Goal: Feedback & Contribution: Contribute content

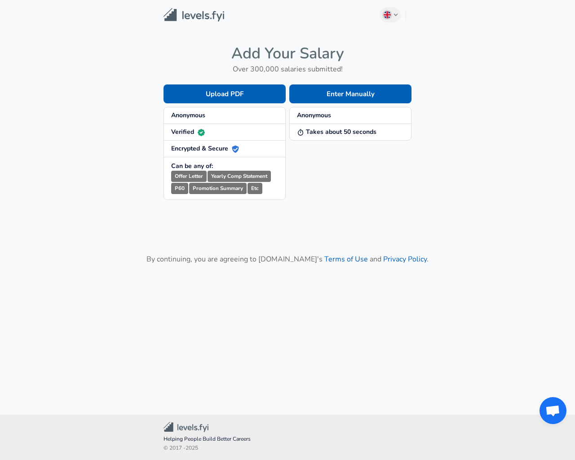
checkbox input "true"
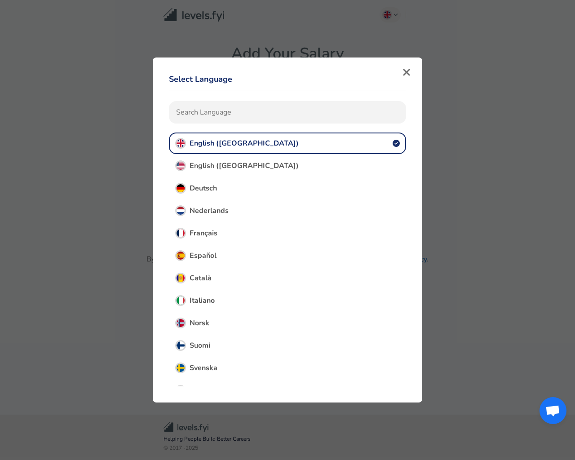
type input "e"
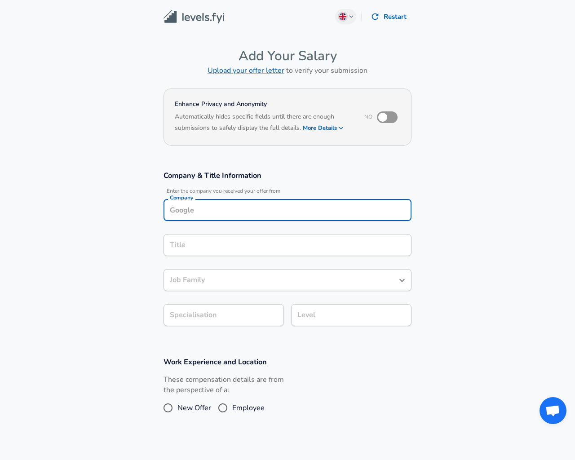
type input "Testing"
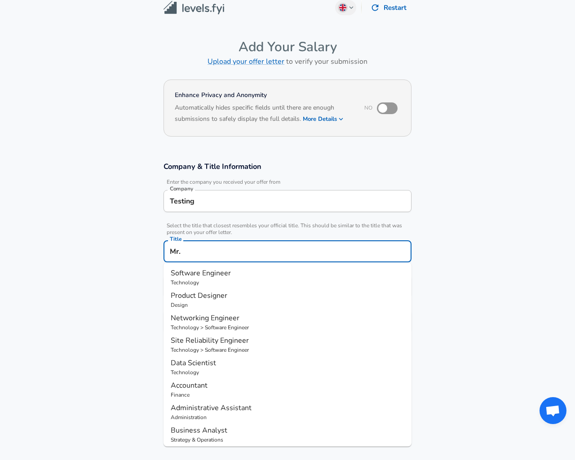
scroll to position [27, 0]
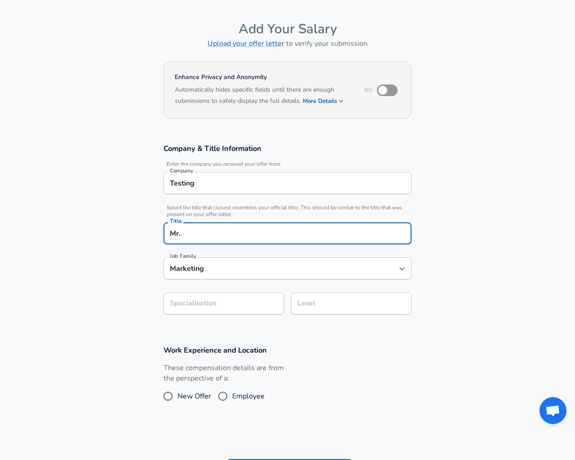
type input "Marketing"
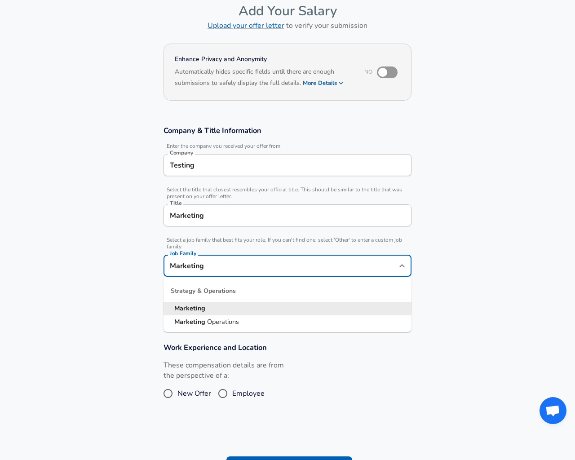
type input "Marketing Operations"
type input "17"
type input "20"
radio input "true"
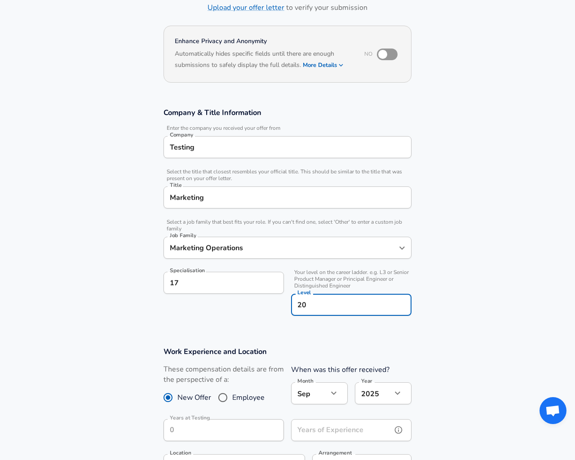
type input "1967"
type input "1"
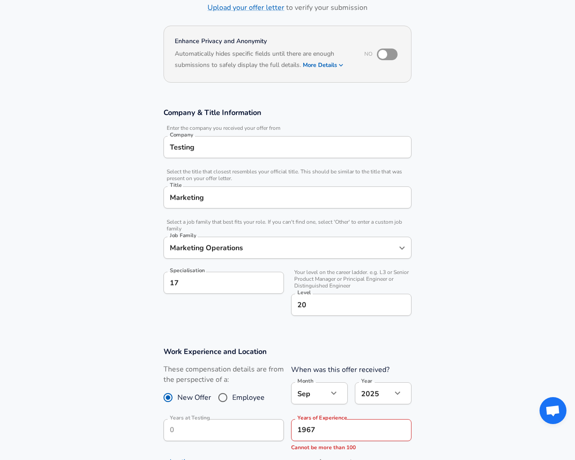
type input "1,967"
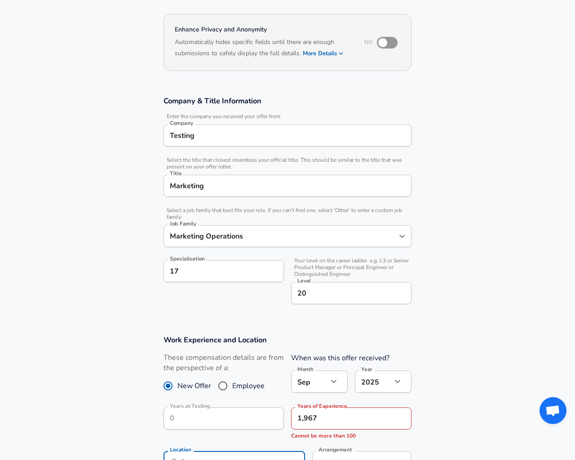
type input "[US_STATE], [GEOGRAPHIC_DATA]"
type input "1"
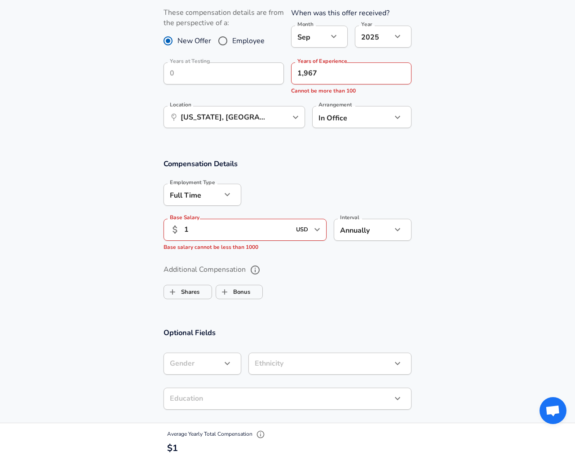
checkbox input "false"
type input "[DEMOGRAPHIC_DATA]"
type input "[GEOGRAPHIC_DATA]"
type input "1"
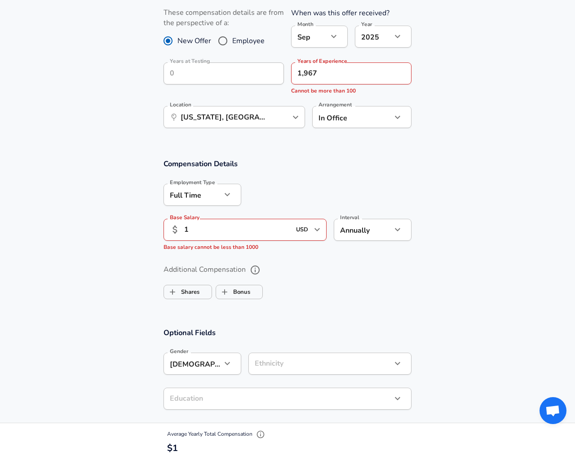
checkbox input "false"
type textarea "20"
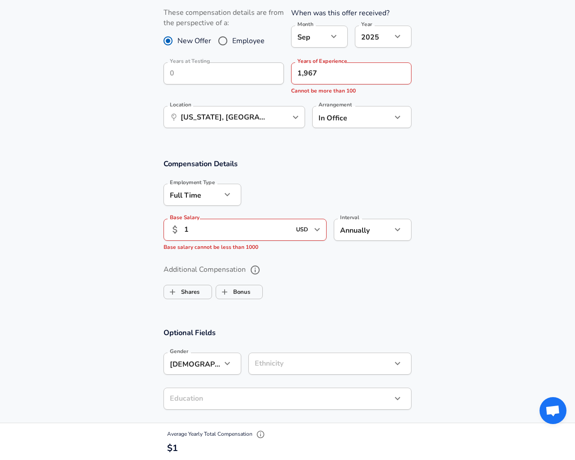
type input "[EMAIL_ADDRESS][DOMAIN_NAME]"
type input "contract"
type input "EUR"
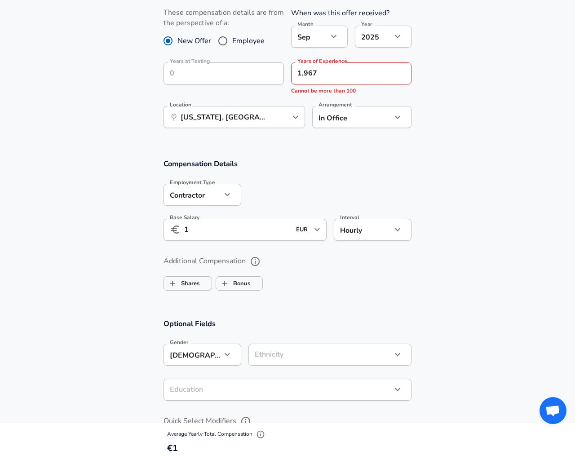
type input "hourly"
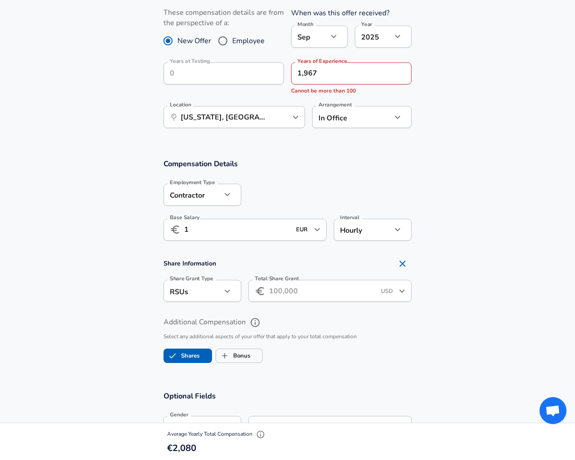
checkbox input "true"
type input "EUR"
type input "1"
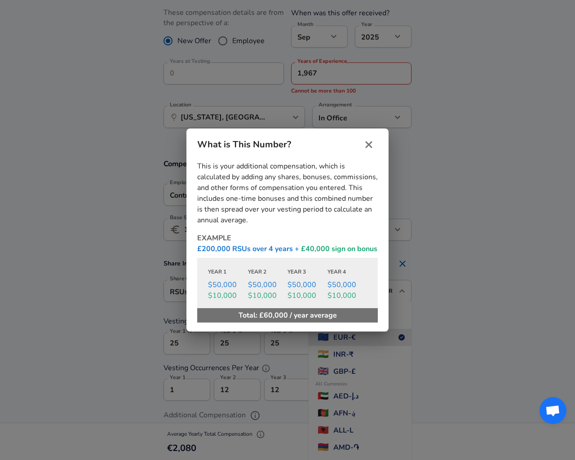
type input "USD"
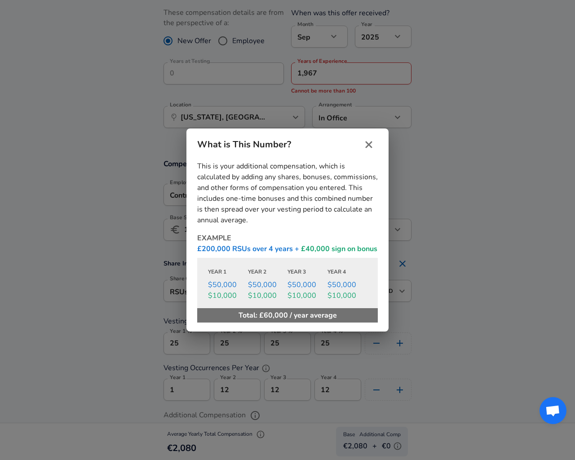
checkbox input "false"
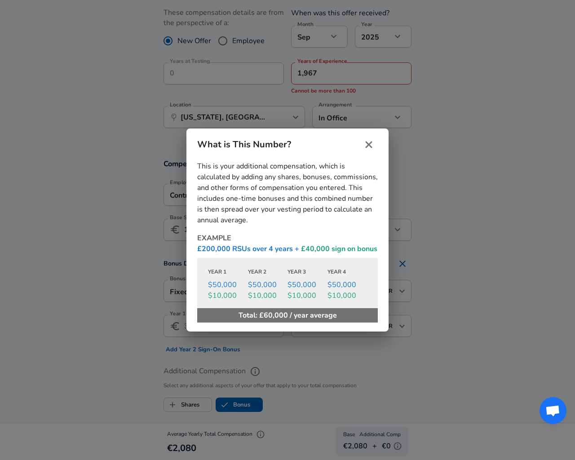
checkbox input "true"
type input "EUR"
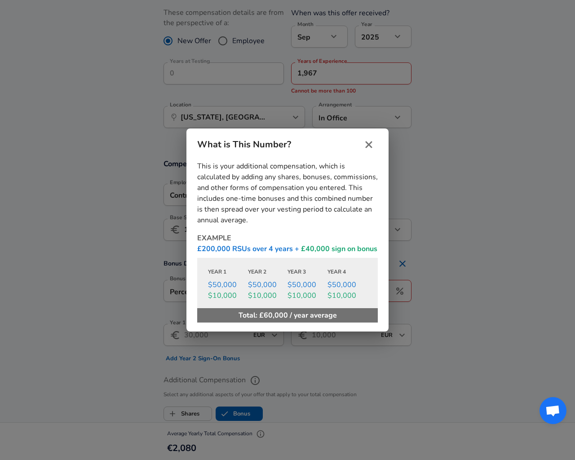
type input "percentage"
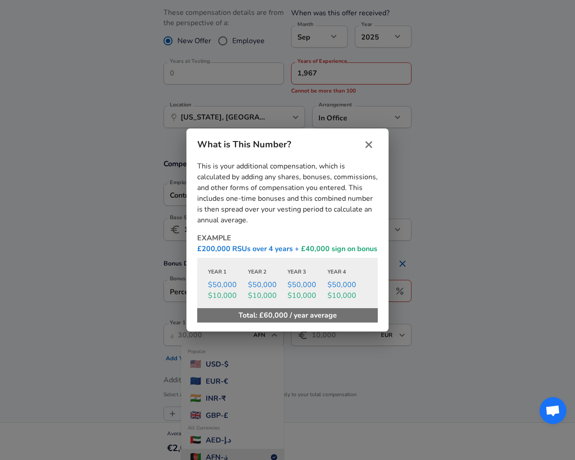
type input "ALL"
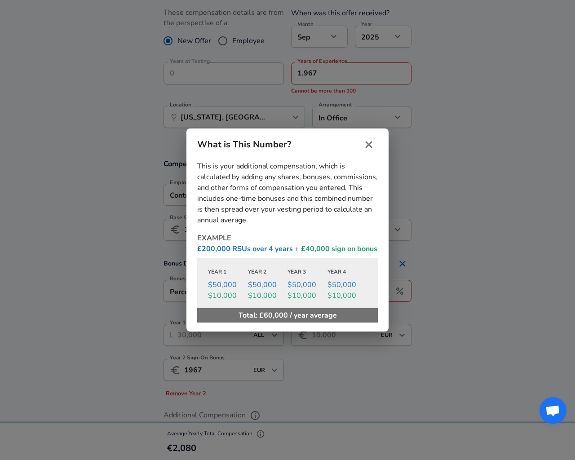
type input "1.967"
type input "[DEMOGRAPHIC_DATA] or Other Pacific Islander"
type input "Two or More Races"
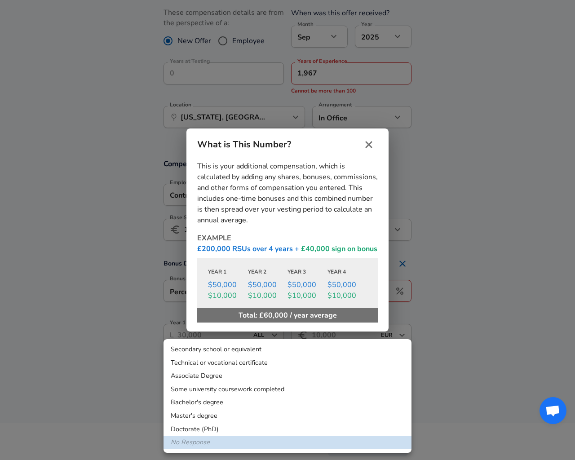
checkbox input "true"
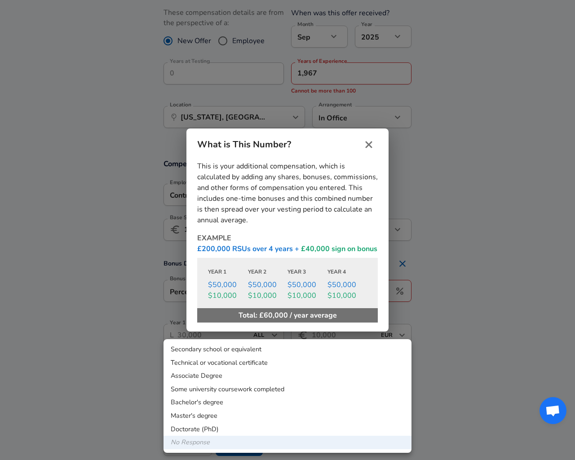
scroll to position [385, 0]
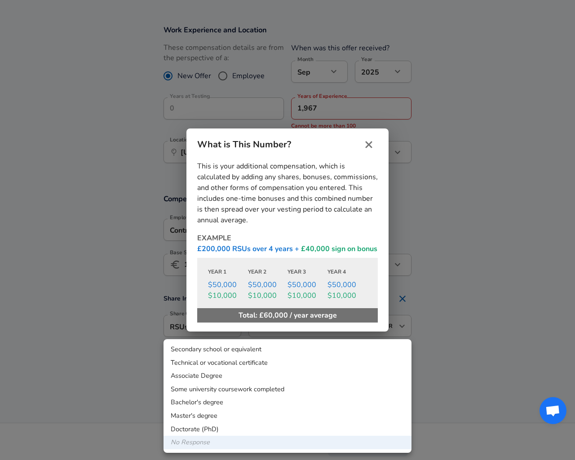
checkbox input "true"
type input "option"
type input "stock"
checkbox input "false"
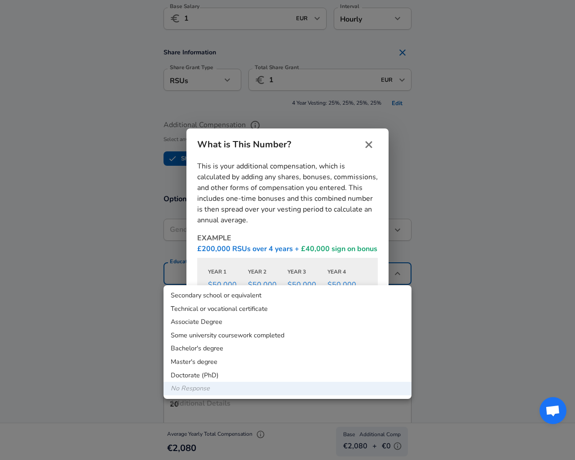
checkbox input "false"
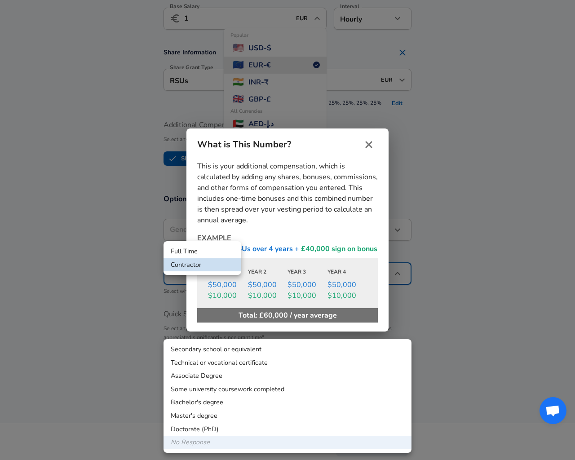
scroll to position [385, 0]
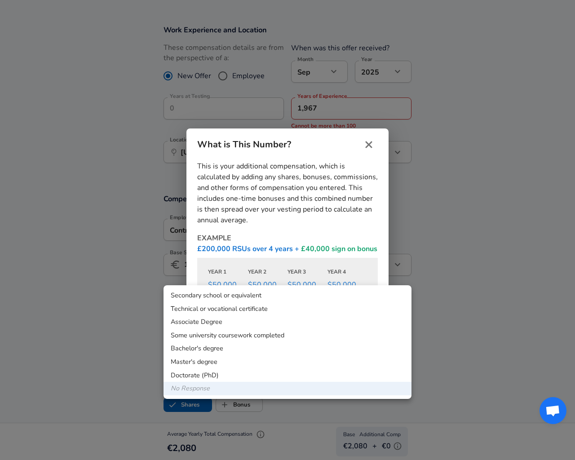
type input "[DEMOGRAPHIC_DATA]"
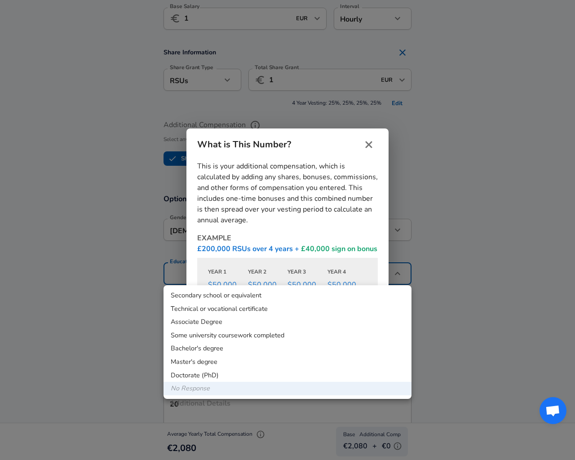
type input "[DEMOGRAPHIC_DATA]"
type input "Two or More Races"
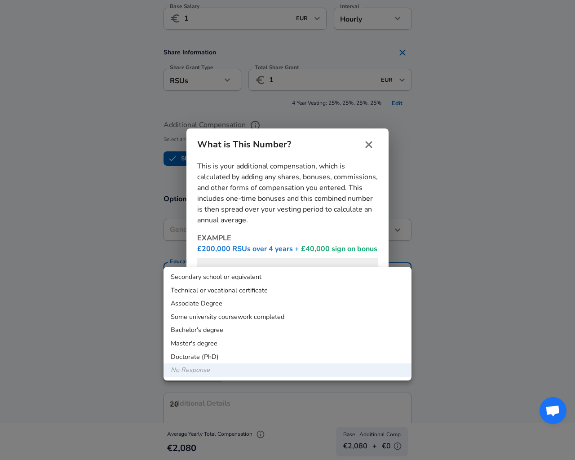
scroll to position [649, 0]
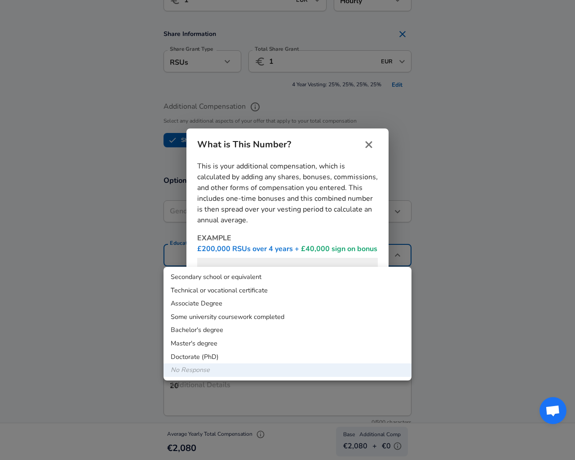
type input "Testing"
type input "12"
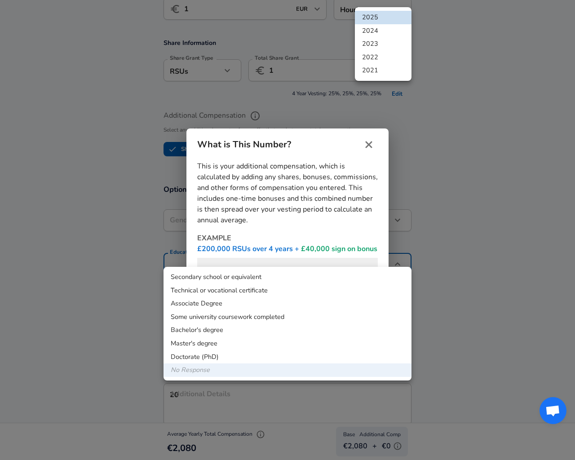
scroll to position [316, 0]
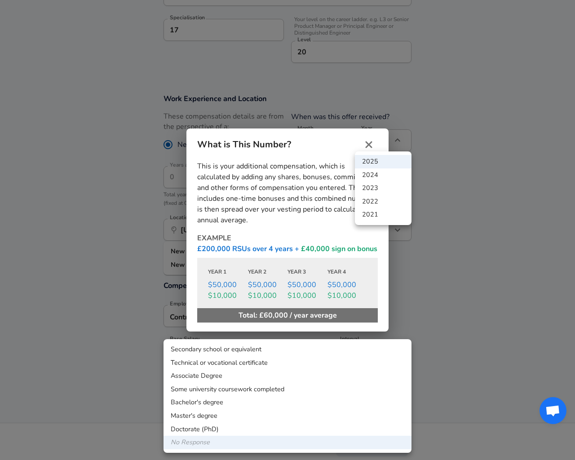
type input "[US_STATE][GEOGRAPHIC_DATA][PERSON_NAME], [GEOGRAPHIC_DATA]"
type input "USD"
type input "yearly"
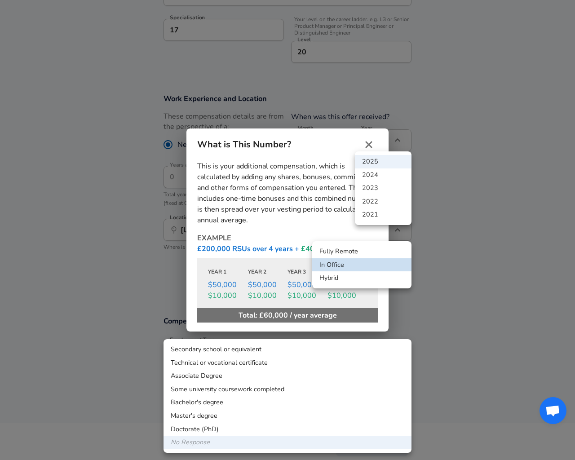
type input "office"
type input "hybrid"
type input "3"
type input "6"
type input "9"
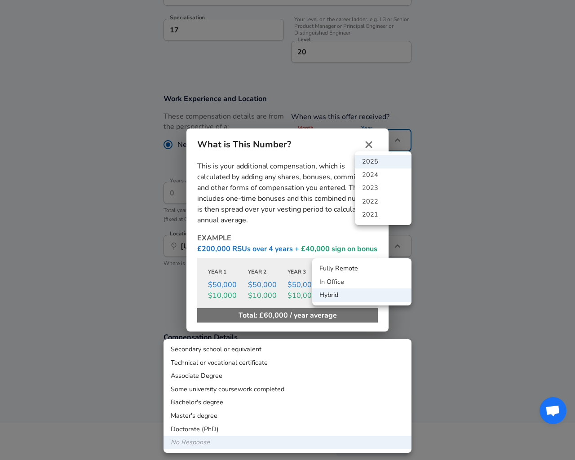
type input "12"
radio input "true"
radio input "false"
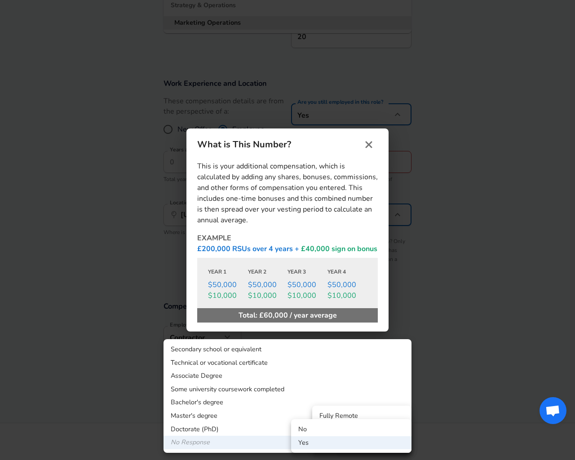
scroll to position [133, 0]
type input "Planit Testing"
type input "Marketing"
type input "Product Marketing Manager"
type input "Marketing Operations"
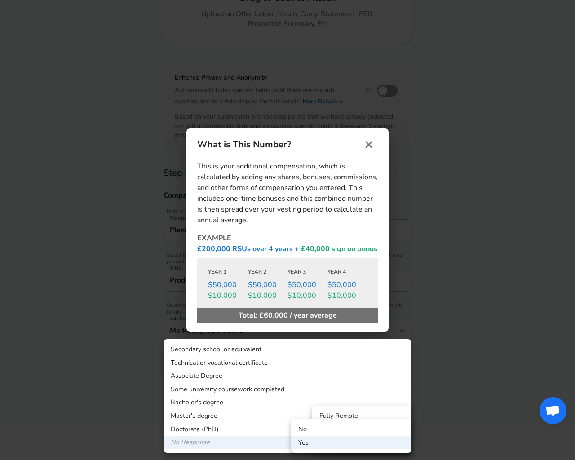
type button "e"
